Goal: Information Seeking & Learning: Learn about a topic

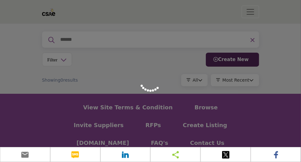
click at [33, 100] on div at bounding box center [150, 81] width 301 height 162
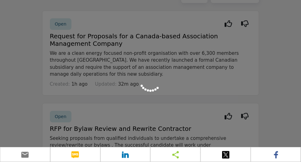
scroll to position [93, 0]
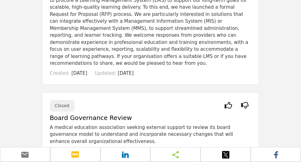
scroll to position [874, 0]
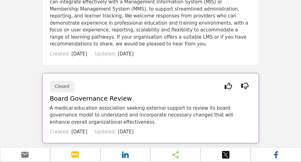
click at [141, 105] on p "A medical education association seeking external support to review its board go…" at bounding box center [151, 115] width 202 height 21
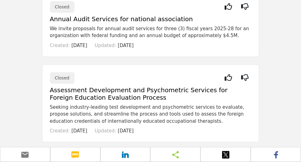
scroll to position [593, 0]
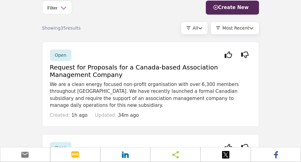
scroll to position [62, 0]
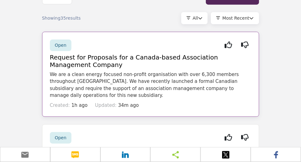
click at [94, 54] on h5 "Request for Proposals for a Canada-based Association Management Company" at bounding box center [151, 61] width 202 height 15
